Goal: Transaction & Acquisition: Obtain resource

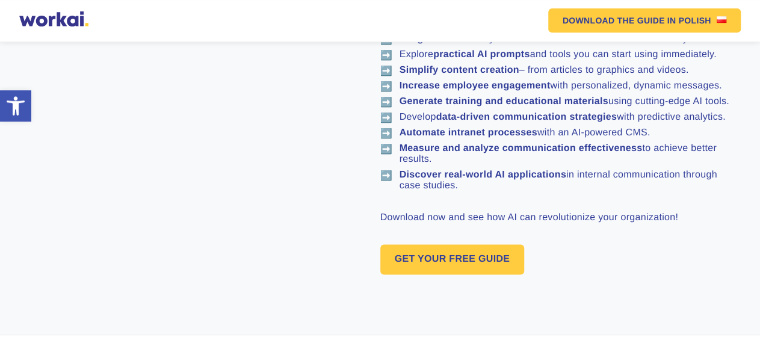
scroll to position [689, 0]
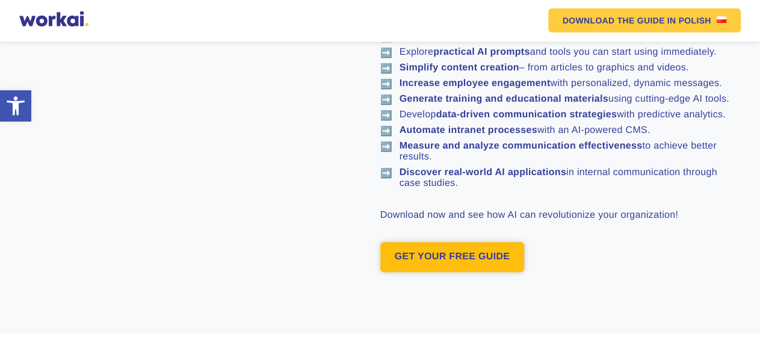
click at [449, 257] on link "GET YOUR FREE GUIDE" at bounding box center [453, 257] width 144 height 30
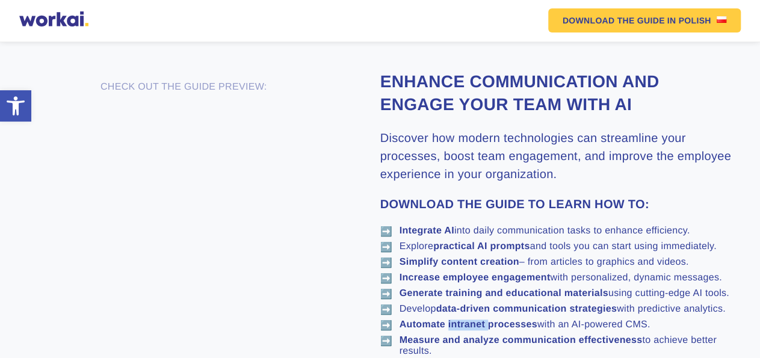
click at [449, 257] on ul "➡️ Integrate AI into daily communication tasks to enhance efficiency. ➡️ Explor…" at bounding box center [559, 305] width 357 height 158
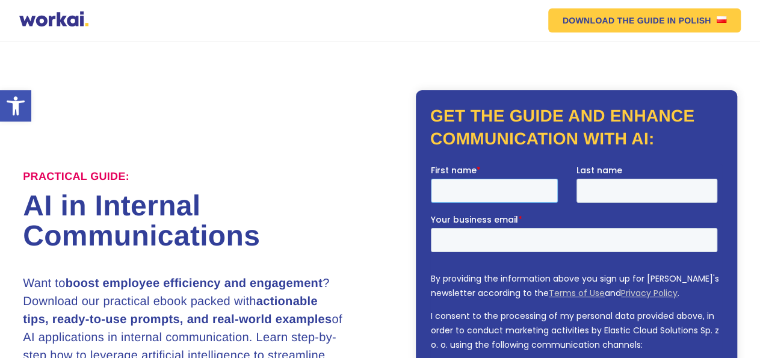
click at [512, 191] on input "First name *" at bounding box center [494, 191] width 127 height 24
type input "[PERSON_NAME]"
click at [607, 191] on input "Last name" at bounding box center [647, 191] width 141 height 24
type input "[PERSON_NAME]"
click at [537, 241] on input "Your business email *" at bounding box center [574, 240] width 287 height 24
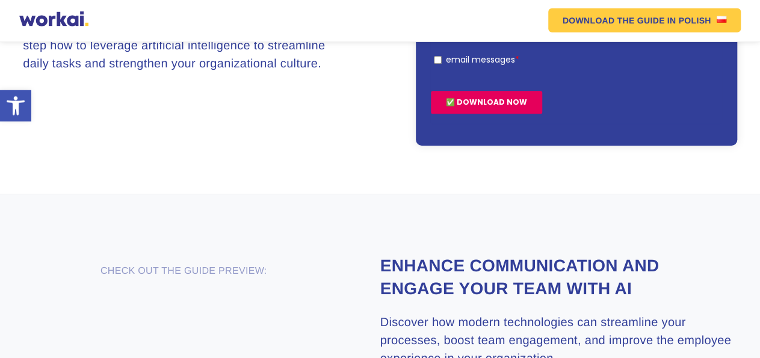
scroll to position [313, 0]
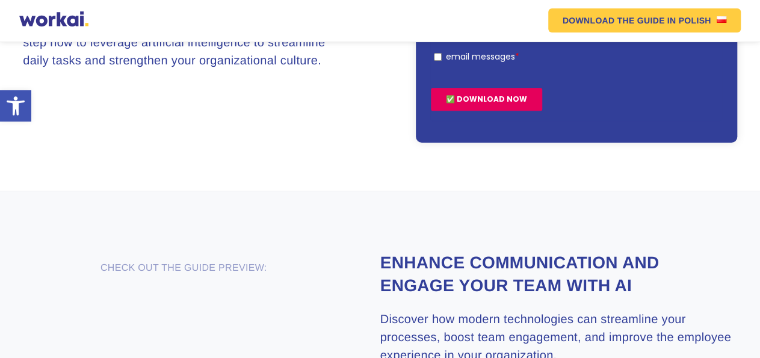
type input "[EMAIL_ADDRESS][DOMAIN_NAME]"
click at [491, 101] on input "✅ DOWNLOAD NOW" at bounding box center [486, 99] width 111 height 23
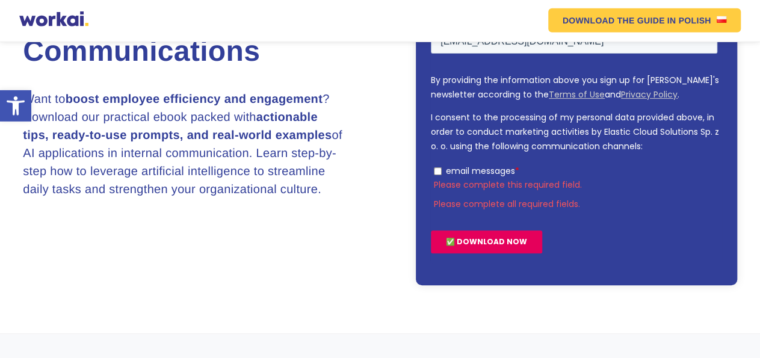
scroll to position [202, 0]
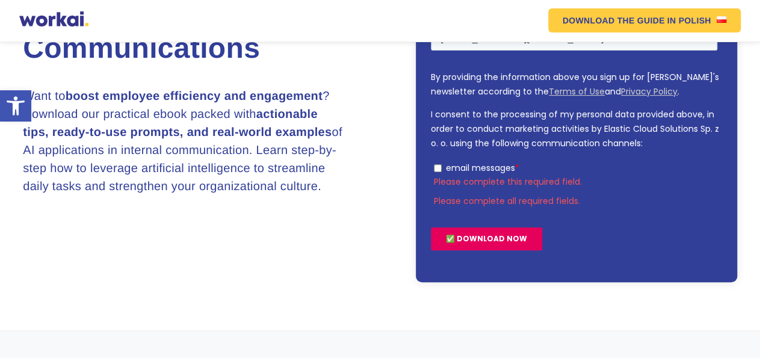
click at [440, 167] on input "email messages *" at bounding box center [438, 168] width 8 height 8
checkbox input "true"
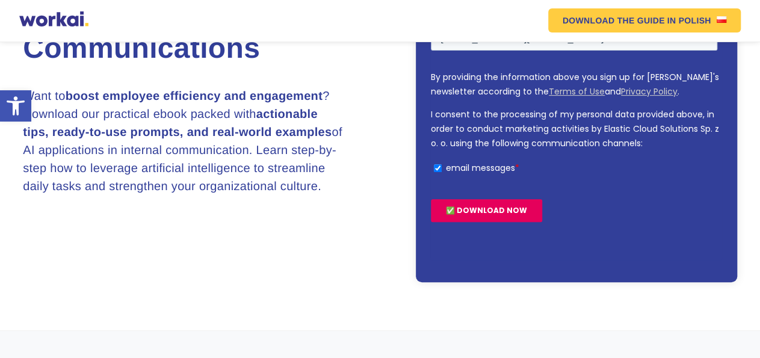
scroll to position [188, 0]
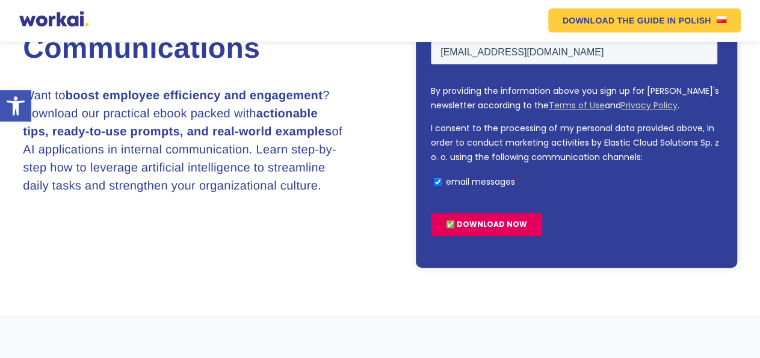
click at [480, 219] on input "✅ DOWNLOAD NOW" at bounding box center [486, 224] width 111 height 23
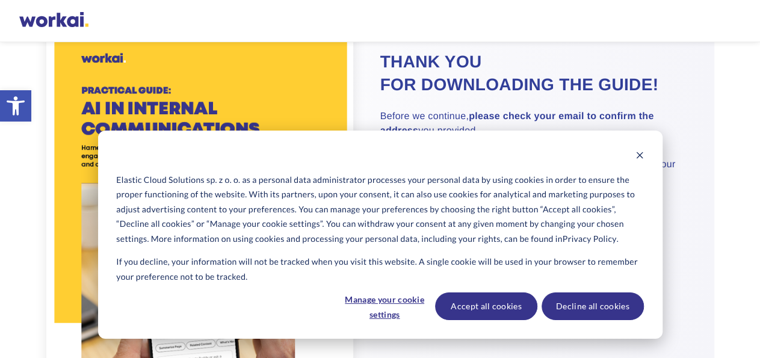
scroll to position [63, 0]
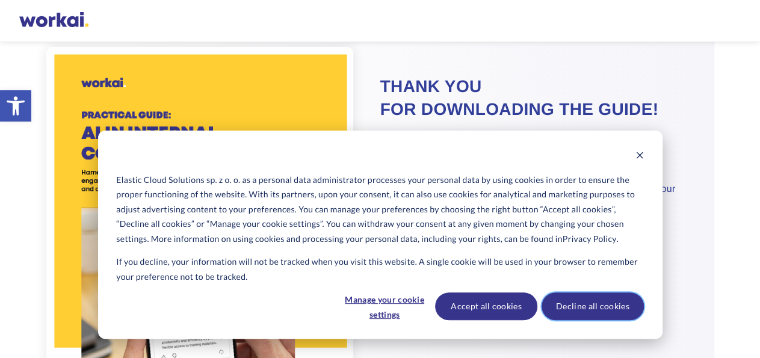
click at [580, 305] on button "Decline all cookies" at bounding box center [593, 307] width 102 height 28
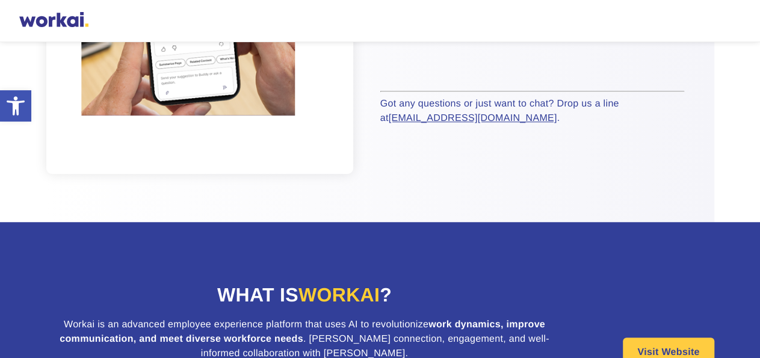
scroll to position [173, 0]
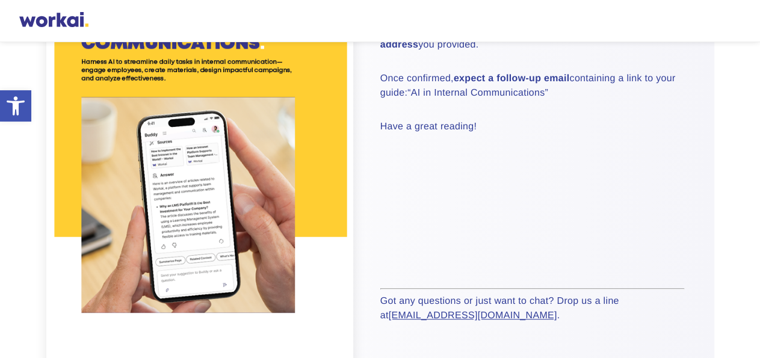
click at [732, 17] on div "Why Workai? back Why Workai? Intranet ROI calculator Security Products back Wor…" at bounding box center [380, 21] width 722 height 18
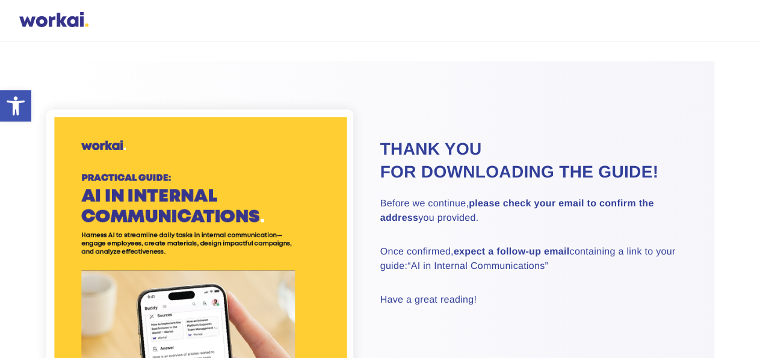
click at [459, 156] on h2 "Thank you for downloading the guide!" at bounding box center [533, 161] width 304 height 46
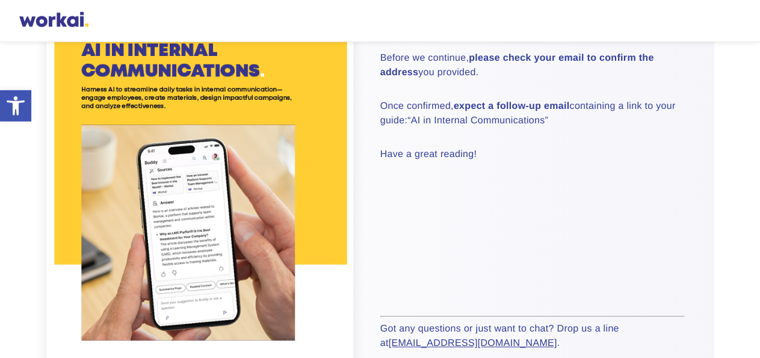
scroll to position [250, 0]
